Goal: Task Accomplishment & Management: Use online tool/utility

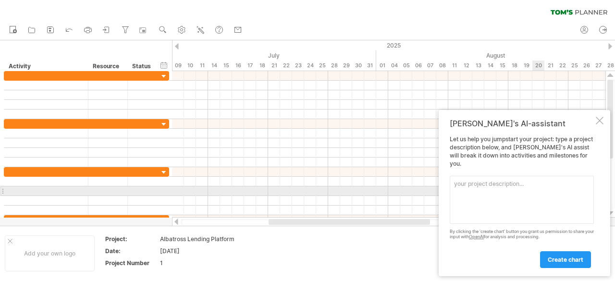
click at [533, 194] on textarea at bounding box center [522, 200] width 144 height 48
type textarea "[PERSON_NAME]'s Planner"
drag, startPoint x: 517, startPoint y: 186, endPoint x: 404, endPoint y: 192, distance: 112.5
click at [404, 192] on div "Trying to reach [DOMAIN_NAME] Connected again... 0% clear filter new" at bounding box center [307, 140] width 615 height 281
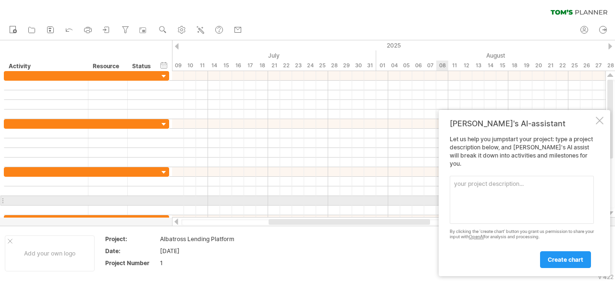
click at [487, 205] on textarea at bounding box center [522, 200] width 144 height 48
paste textarea "ServAcuity is a Gibraltar based software and analytics company, with a UK consu…"
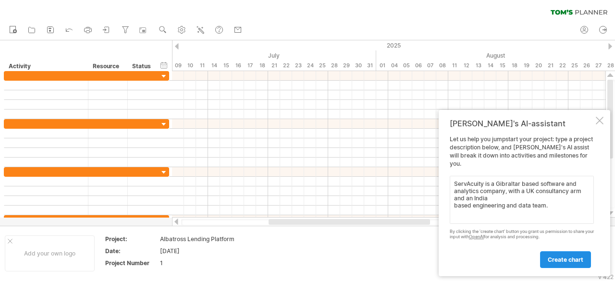
type textarea "ServAcuity is a Gibraltar based software and analytics company, with a UK consu…"
click at [566, 257] on span "create chart" at bounding box center [566, 259] width 36 height 7
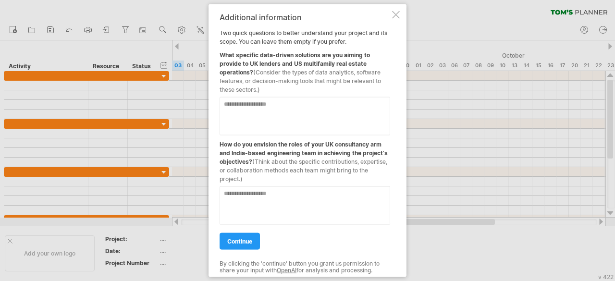
click at [326, 116] on textarea at bounding box center [305, 116] width 171 height 38
click at [247, 252] on div "Additional information Two quick questions to better understand your project an…" at bounding box center [305, 140] width 171 height 256
click at [249, 248] on link "continue" at bounding box center [240, 240] width 40 height 17
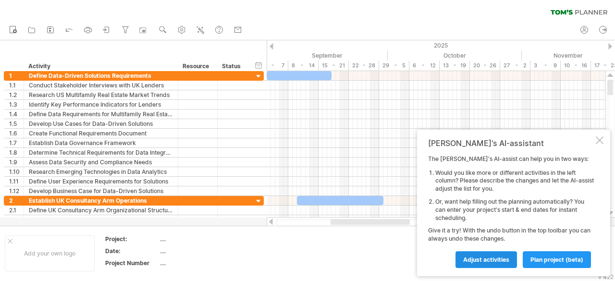
click at [497, 263] on link "Adjust activities" at bounding box center [485, 259] width 61 height 17
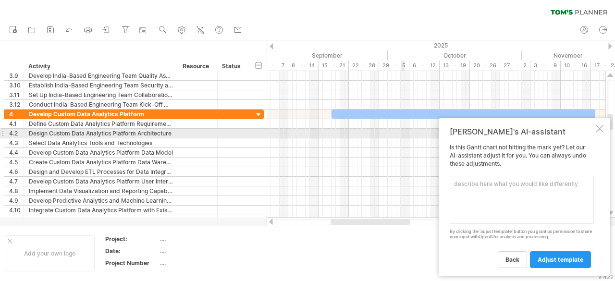
click at [604, 131] on div "[PERSON_NAME]'s AI-assistant Is this [PERSON_NAME] chart not hitting the mark y…" at bounding box center [524, 197] width 171 height 158
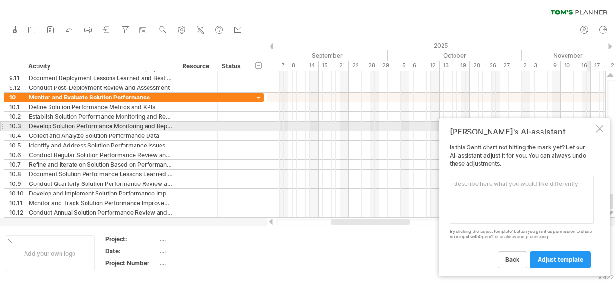
click at [600, 128] on div at bounding box center [600, 129] width 8 height 8
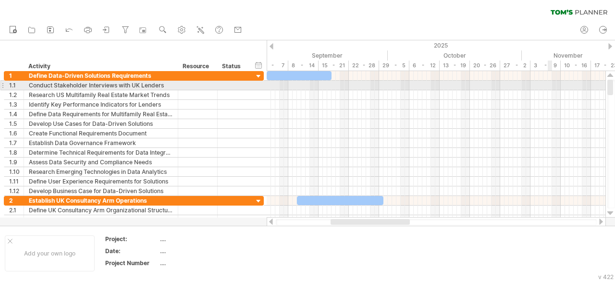
drag, startPoint x: 612, startPoint y: 202, endPoint x: 614, endPoint y: 83, distance: 119.6
click at [614, 83] on div at bounding box center [611, 144] width 8 height 129
